Goal: Complete application form

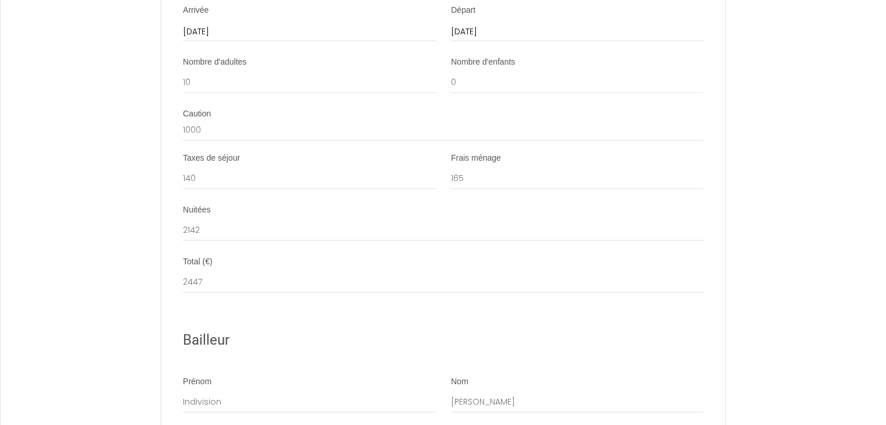
scroll to position [1631, 0]
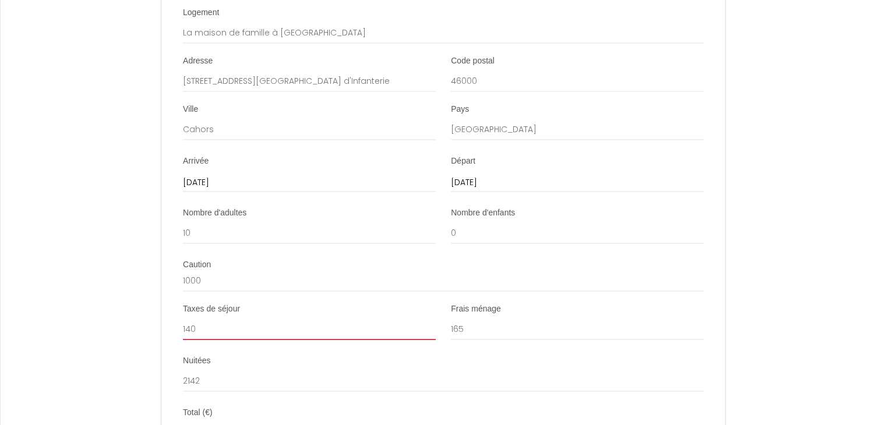
click at [200, 340] on input "140" at bounding box center [309, 329] width 253 height 21
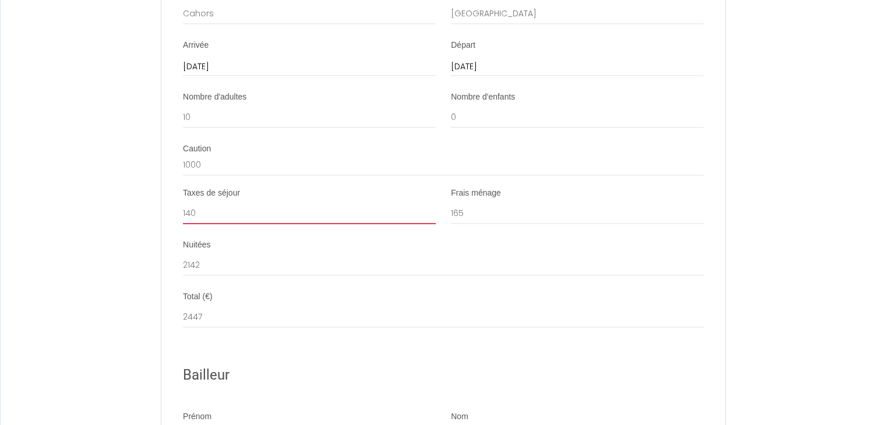
scroll to position [1748, 0]
type input "133"
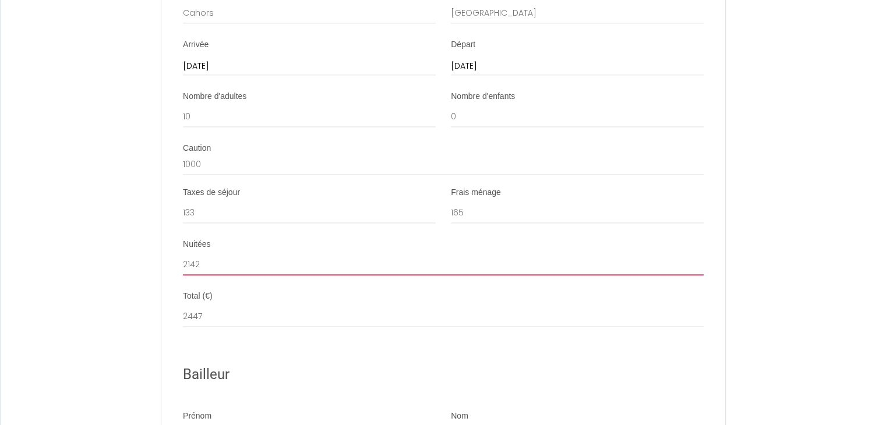
click at [266, 272] on input "2142" at bounding box center [443, 264] width 521 height 21
click at [189, 273] on input "2142" at bounding box center [443, 264] width 521 height 21
type input "2042"
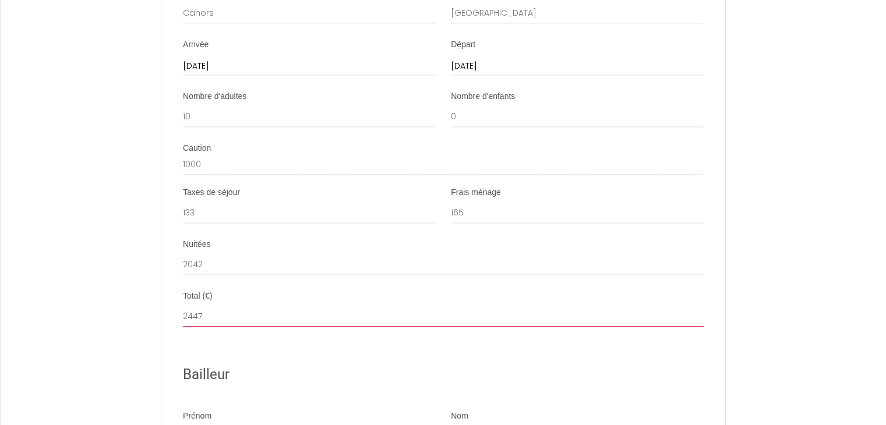
click at [346, 323] on input "2447" at bounding box center [443, 316] width 521 height 21
type input "2"
click at [370, 372] on div "Bailleur" at bounding box center [443, 374] width 521 height 51
click at [242, 321] on input "2074" at bounding box center [443, 316] width 521 height 21
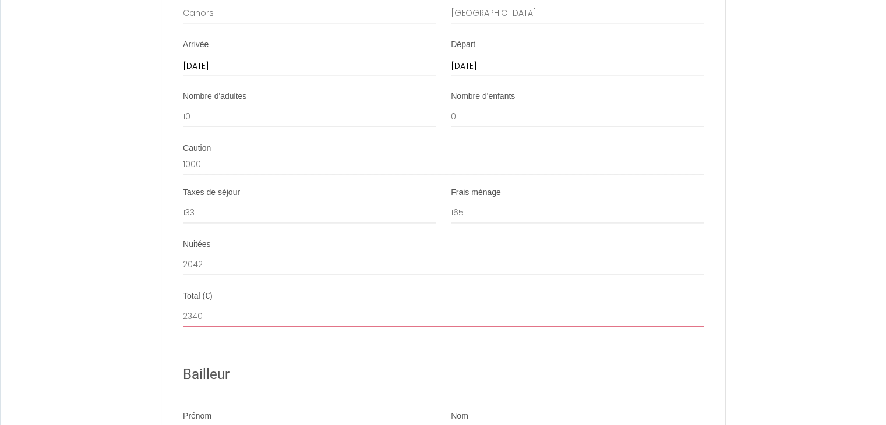
type input "2340"
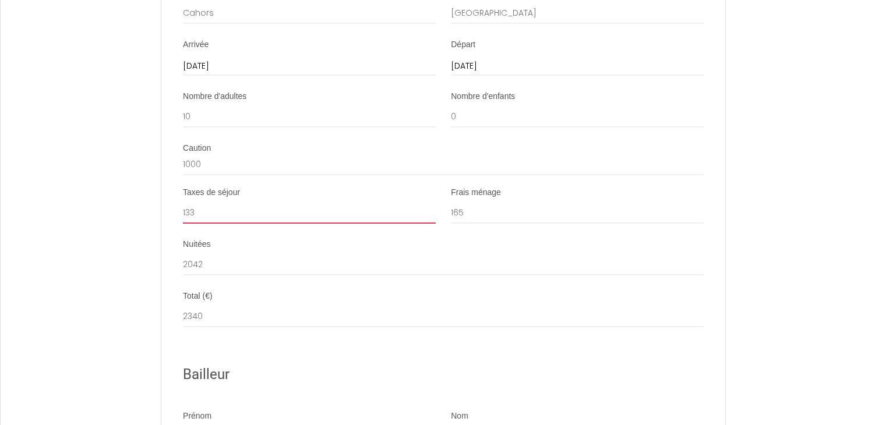
click at [204, 223] on input "133" at bounding box center [309, 213] width 253 height 21
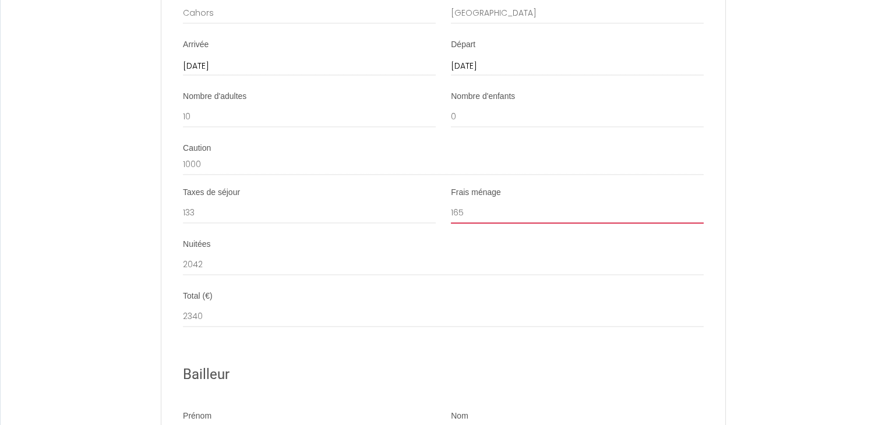
click at [486, 222] on input "165" at bounding box center [577, 213] width 253 height 21
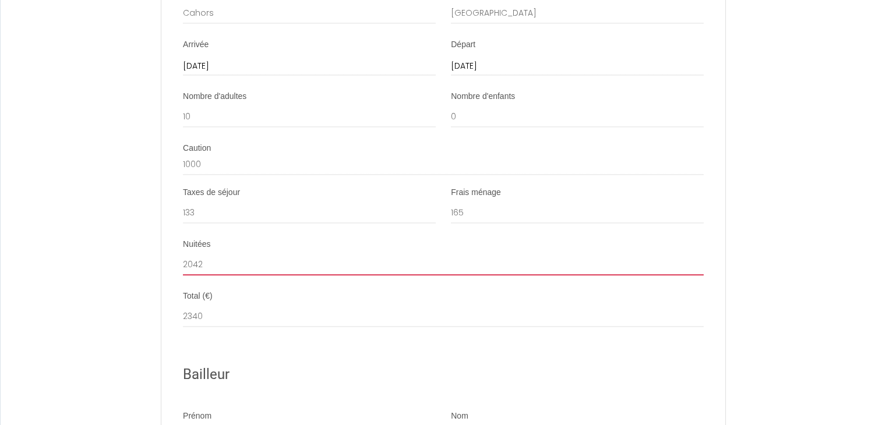
click at [239, 275] on input "2042" at bounding box center [443, 264] width 521 height 21
drag, startPoint x: 229, startPoint y: 273, endPoint x: 165, endPoint y: 273, distance: 64.1
click at [165, 273] on li "Nuitées 2042" at bounding box center [443, 263] width 563 height 48
type input "2065"
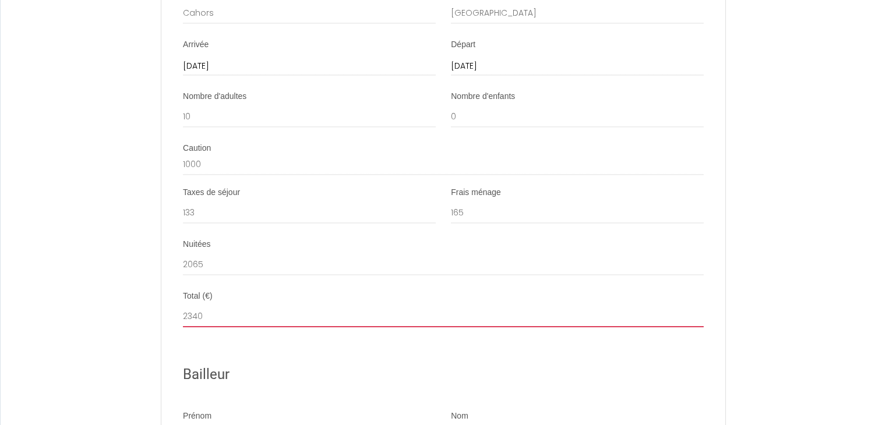
click at [261, 326] on input "2340" at bounding box center [443, 316] width 521 height 21
drag, startPoint x: 220, startPoint y: 334, endPoint x: 147, endPoint y: 330, distance: 72.9
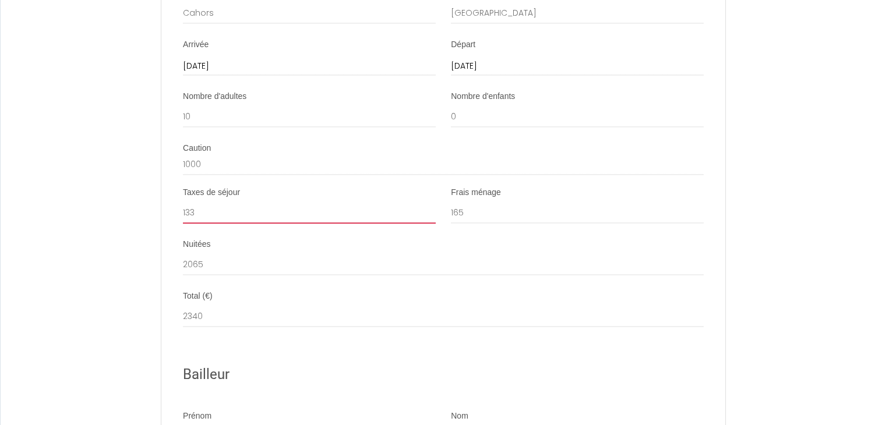
click at [242, 215] on input "133" at bounding box center [309, 213] width 253 height 21
type input "134"
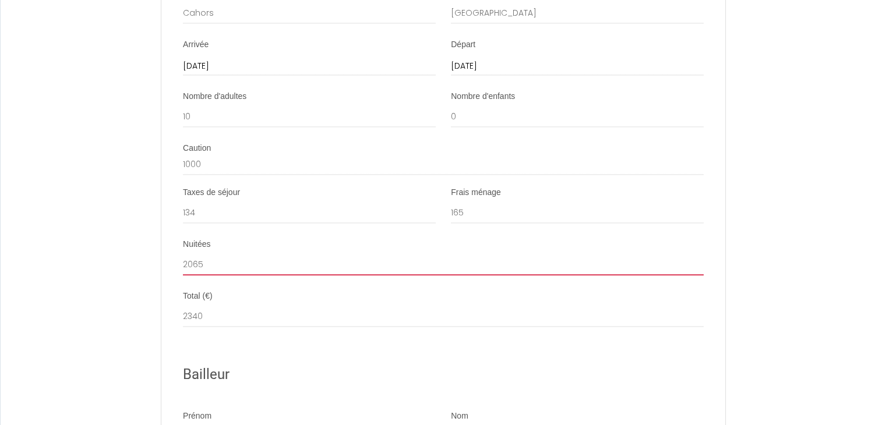
click at [232, 273] on input "2065" at bounding box center [443, 264] width 521 height 21
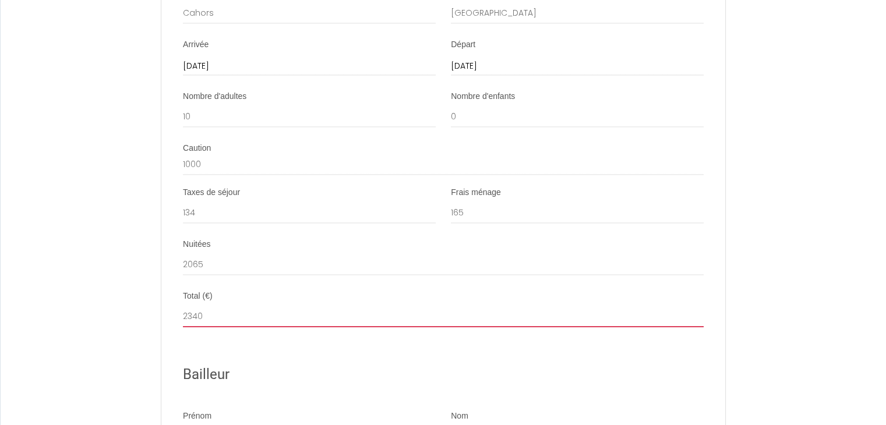
click at [240, 327] on input "2340" at bounding box center [443, 316] width 521 height 21
type input "2364"
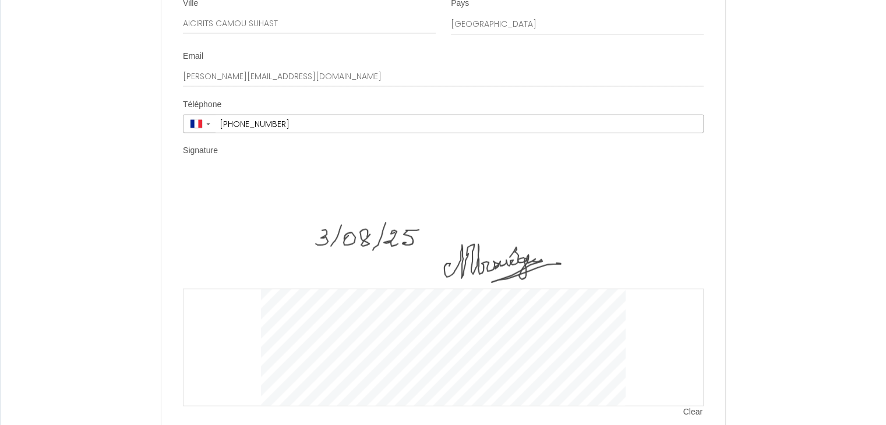
scroll to position [2621, 0]
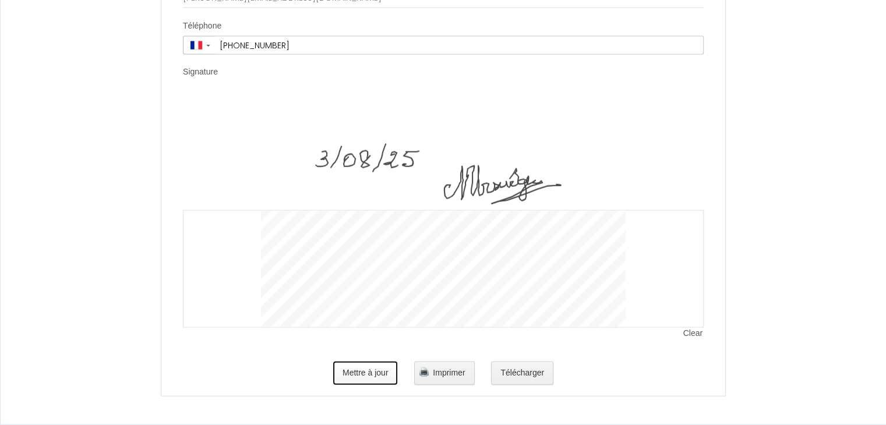
click at [361, 376] on button "Mettre à jour" at bounding box center [365, 373] width 65 height 23
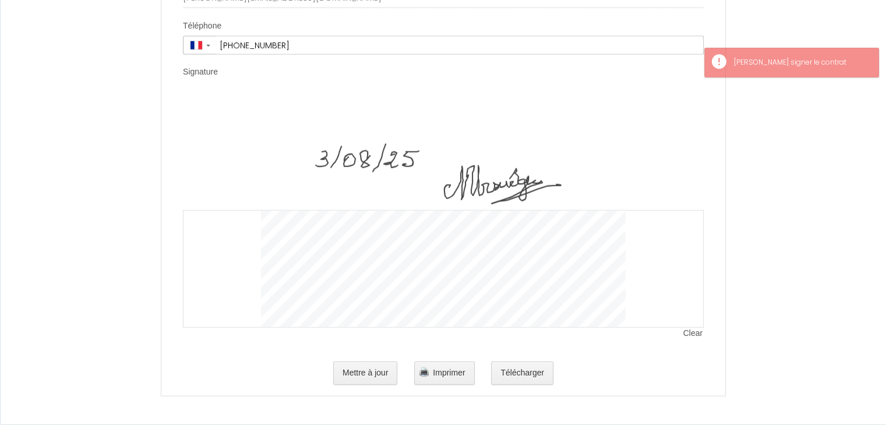
click at [631, 257] on div at bounding box center [443, 269] width 521 height 118
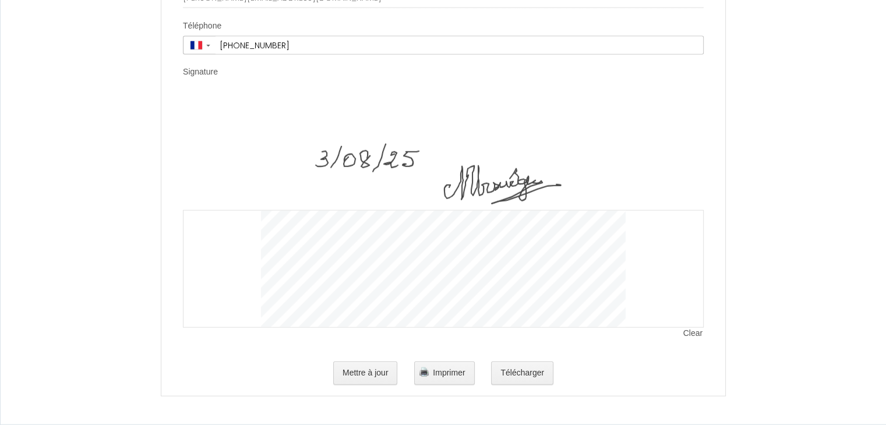
click at [539, 336] on div "Clear" at bounding box center [443, 217] width 521 height 246
click at [375, 374] on button "Mettre à jour" at bounding box center [365, 373] width 65 height 23
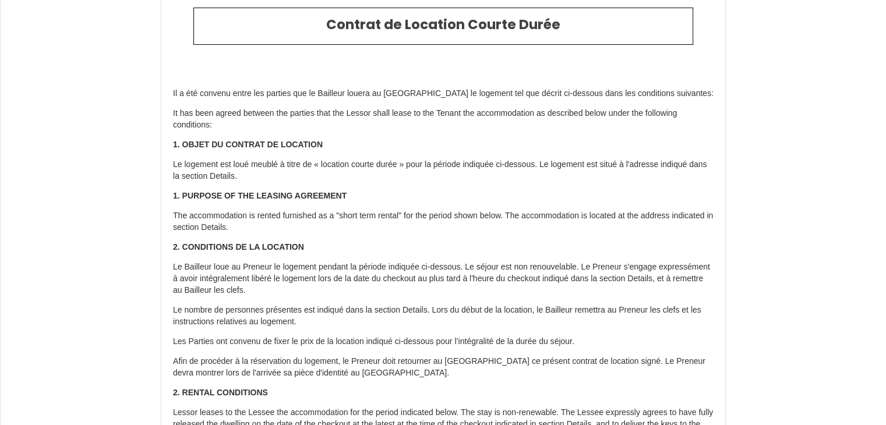
scroll to position [0, 0]
